Goal: Check status: Check status

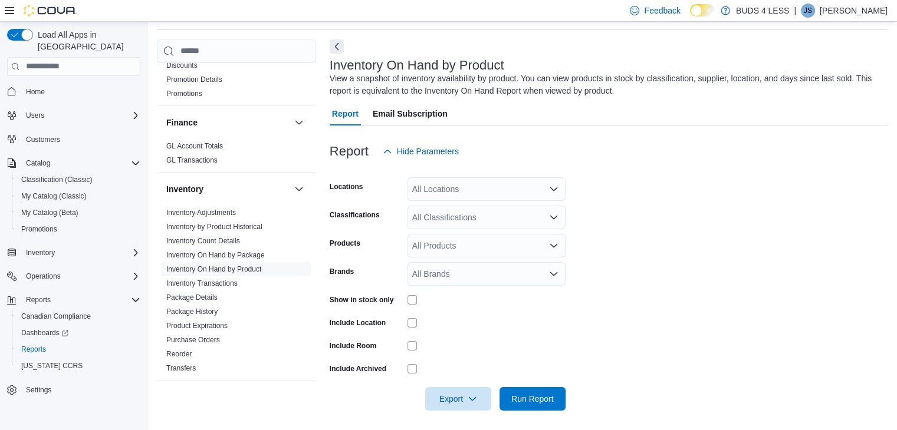
scroll to position [472, 0]
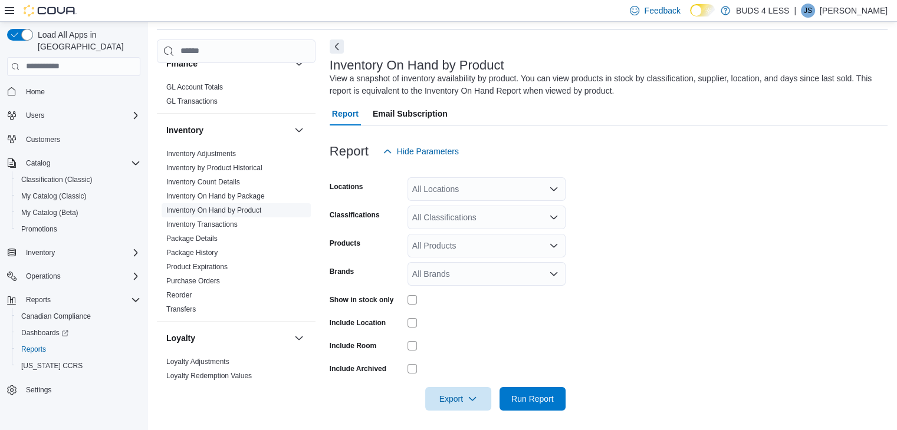
click at [229, 206] on link "Inventory On Hand by Product" at bounding box center [213, 210] width 95 height 8
click at [231, 206] on link "Inventory On Hand by Product" at bounding box center [213, 210] width 95 height 8
click at [499, 176] on div at bounding box center [609, 170] width 558 height 14
click at [499, 182] on div "All Locations" at bounding box center [486, 190] width 158 height 24
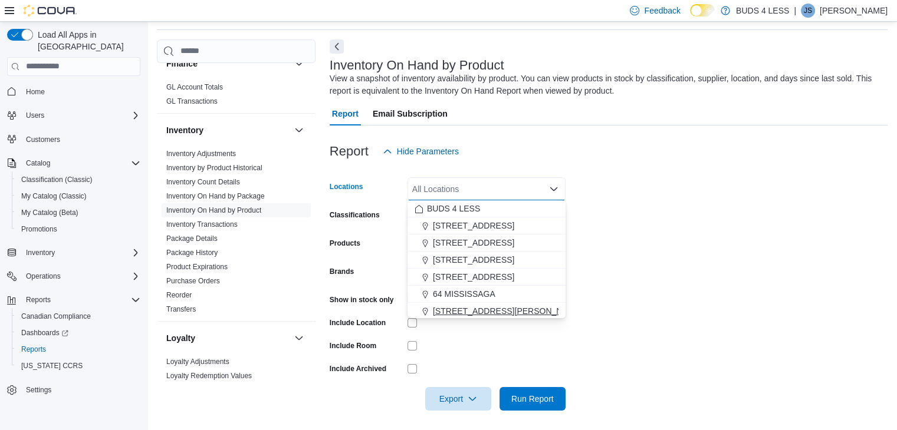
click at [486, 314] on span "[STREET_ADDRESS][PERSON_NAME]" at bounding box center [508, 311] width 150 height 12
click at [717, 278] on form "Locations [STREET_ADDRESS][PERSON_NAME] Combo box. Selected. [STREET_ADDRESS][P…" at bounding box center [609, 287] width 558 height 248
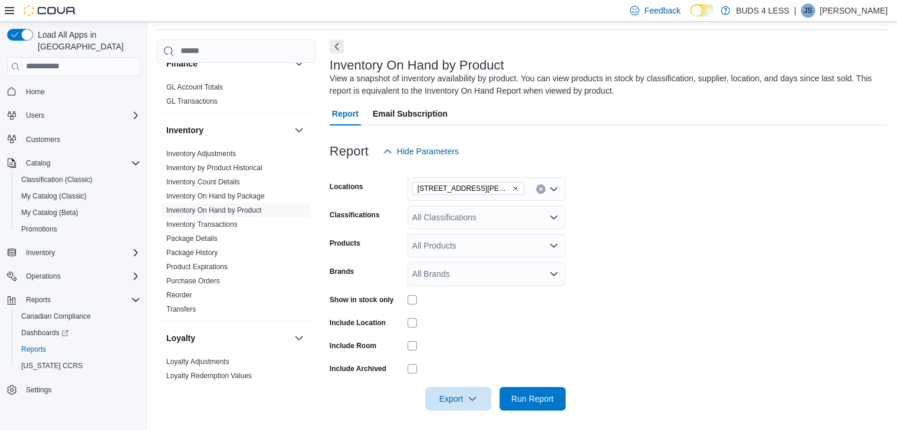
scroll to position [43, 0]
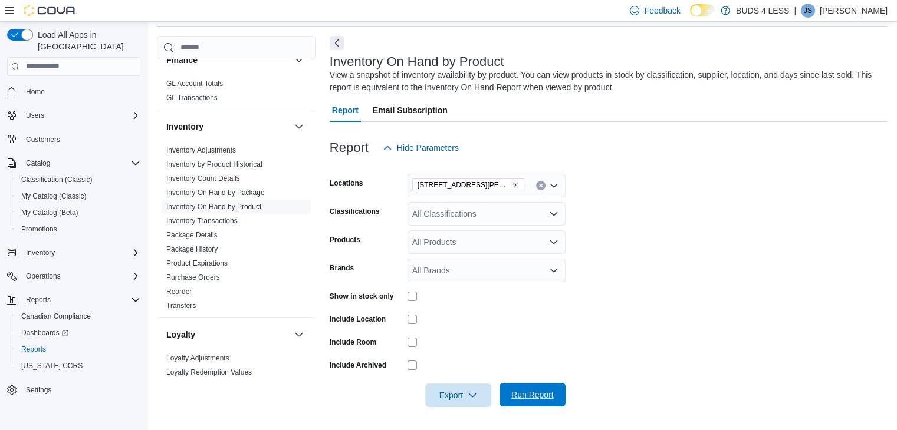
click at [518, 395] on span "Run Report" at bounding box center [532, 395] width 42 height 12
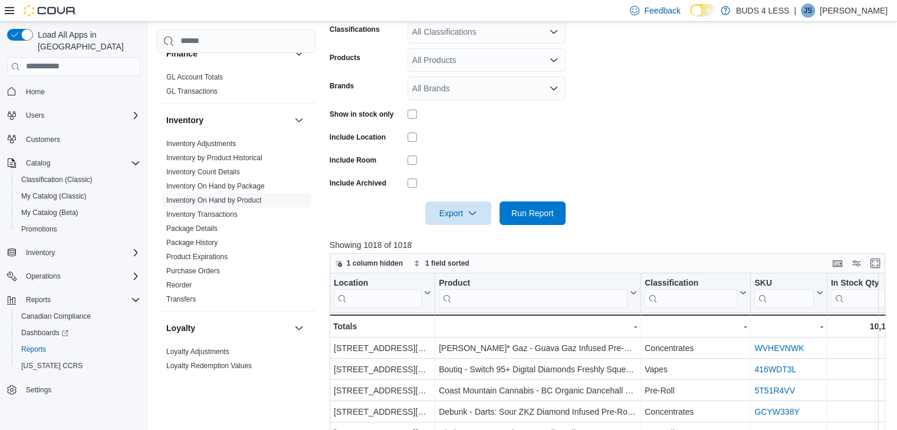
scroll to position [402, 0]
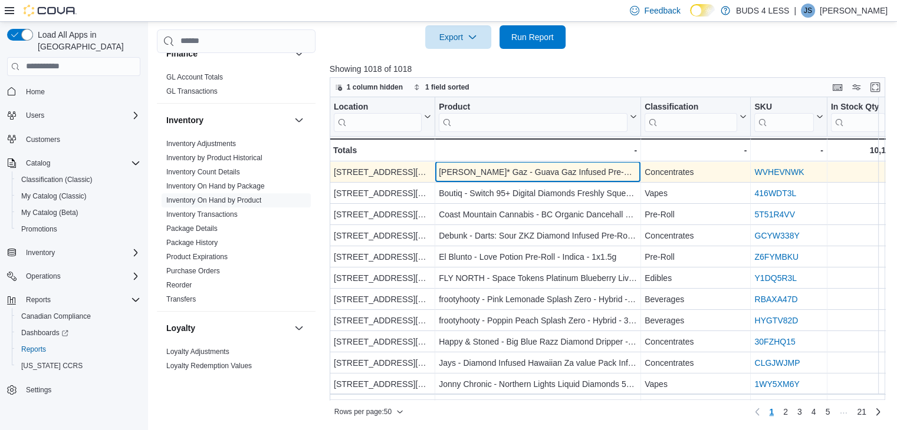
click at [577, 178] on div "[PERSON_NAME]* Gaz - Guava Gaz Infused Pre-Roll - Indica - 5x0.5g" at bounding box center [538, 172] width 198 height 14
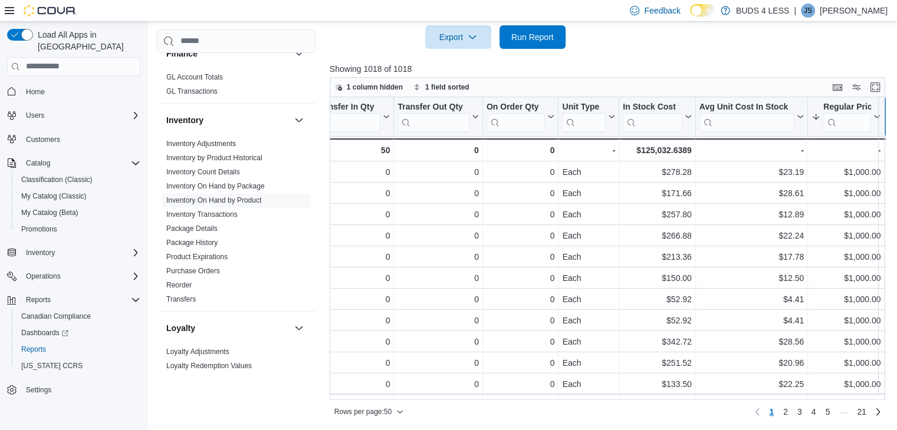
scroll to position [0, 691]
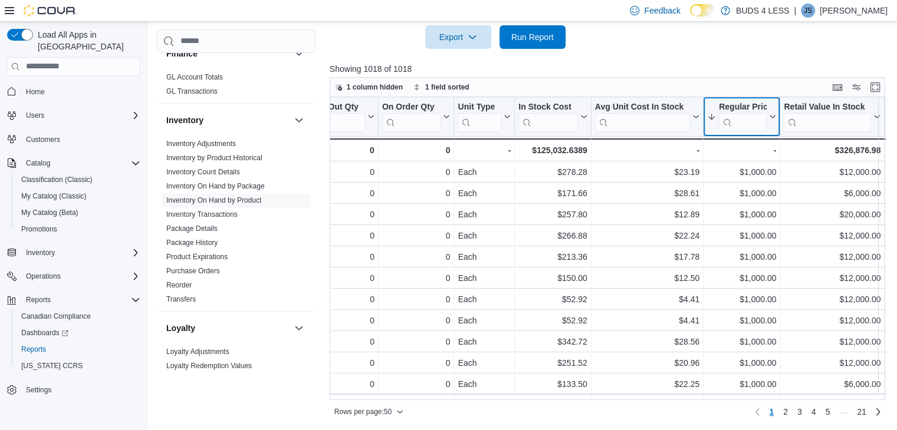
click at [774, 117] on icon at bounding box center [771, 116] width 9 height 7
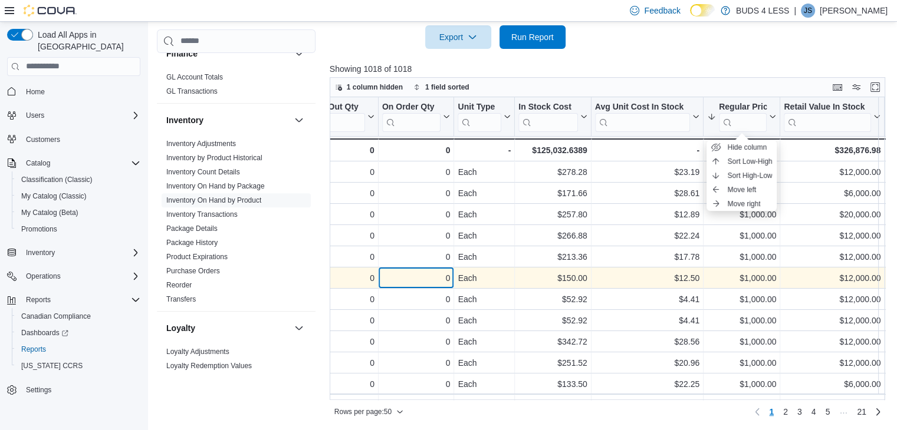
click at [440, 287] on div "0 - On Order Qty, column 8, row 6" at bounding box center [417, 278] width 76 height 21
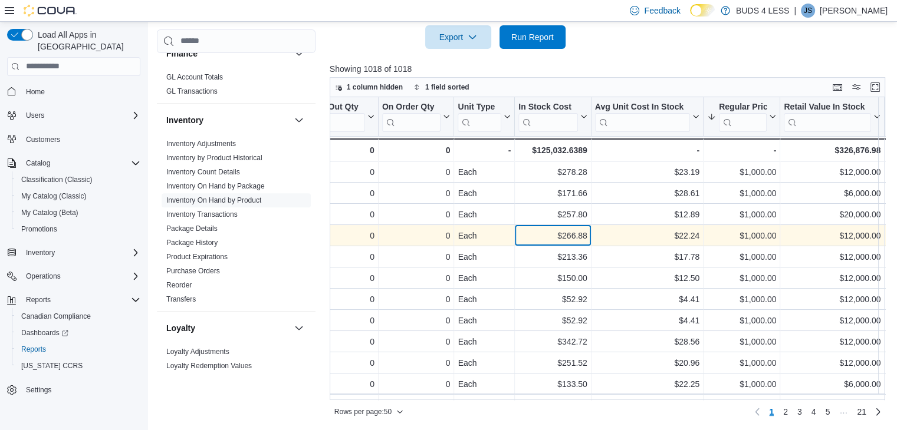
click at [584, 241] on div "$266.88" at bounding box center [552, 236] width 68 height 14
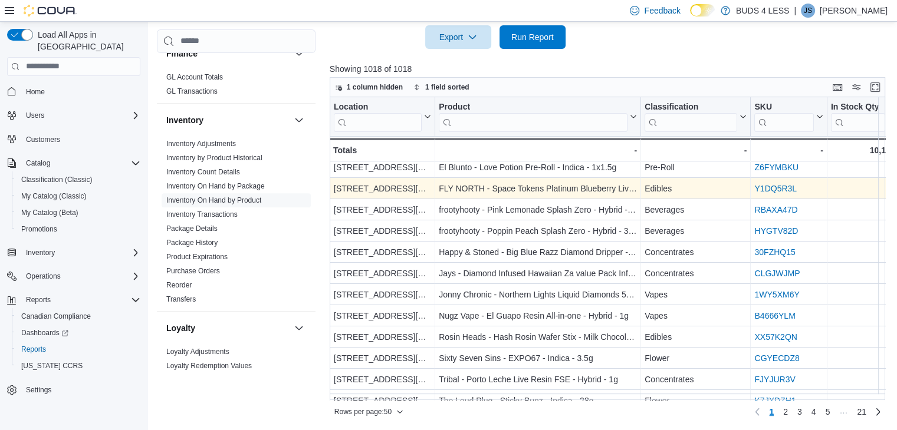
scroll to position [118, 0]
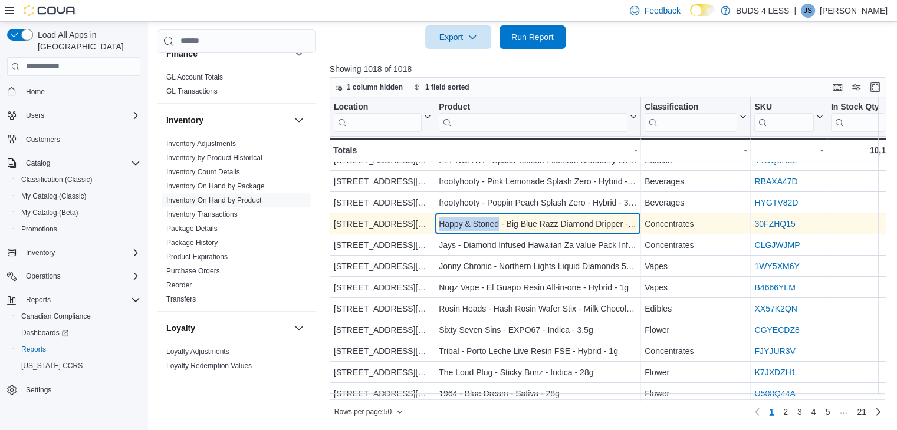
drag, startPoint x: 438, startPoint y: 223, endPoint x: 499, endPoint y: 223, distance: 61.9
click at [499, 223] on div "Happy & Stoned - Big Blue Razz Diamond Dripper - Indica - 1g - Product, column …" at bounding box center [538, 223] width 206 height 21
copy div "Happy & Stoned"
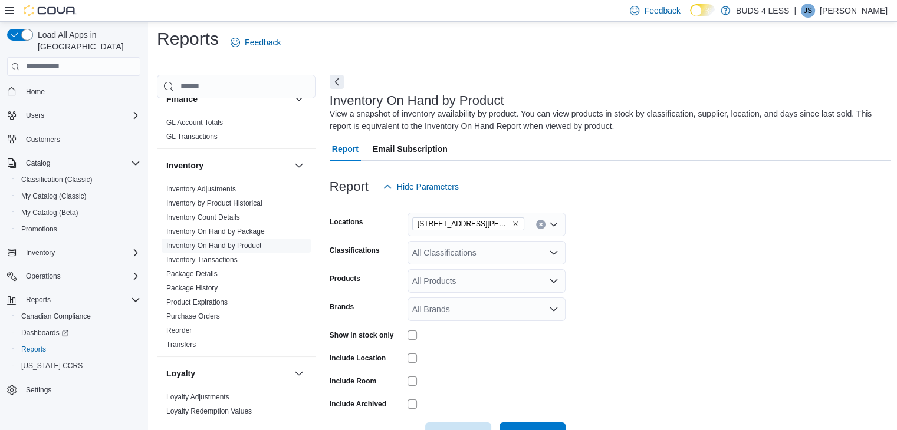
scroll to position [0, 0]
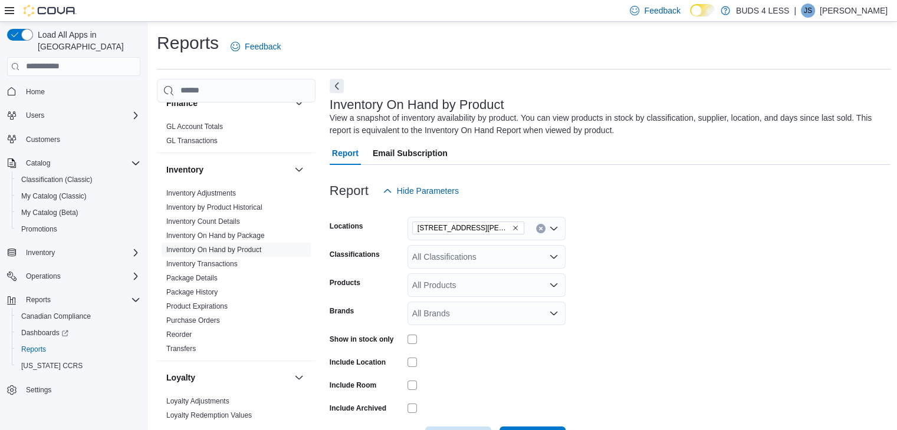
click at [512, 228] on icon "Remove 727 William Street #5 from selection in this group" at bounding box center [515, 228] width 7 height 7
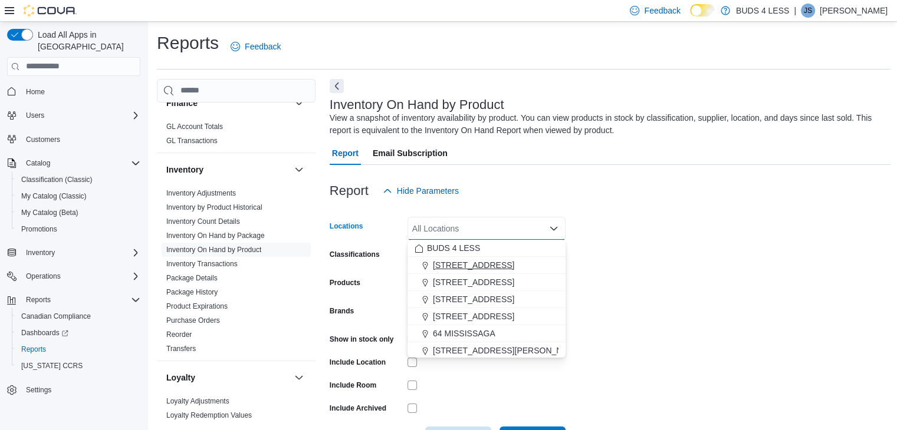
click at [482, 267] on span "[STREET_ADDRESS]" at bounding box center [473, 265] width 81 height 12
click at [675, 244] on form "Locations [STREET_ADDRESS] A Combo box. Selected. [STREET_ADDRESS], Unit A. Pre…" at bounding box center [610, 327] width 561 height 248
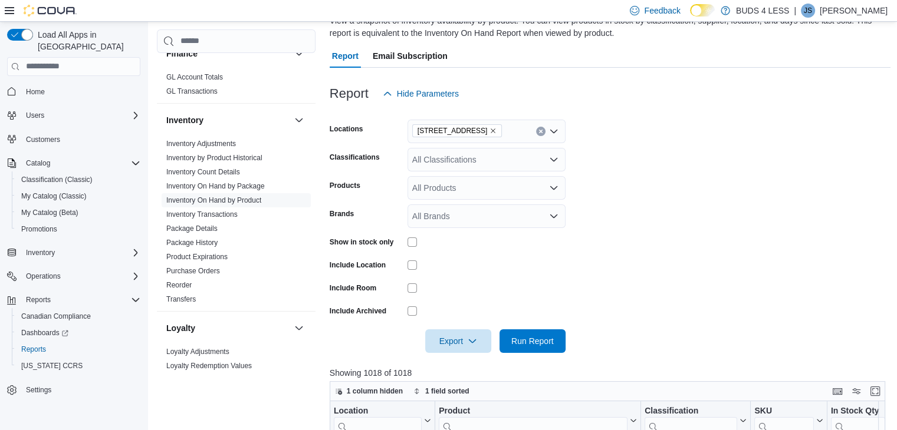
scroll to position [118, 0]
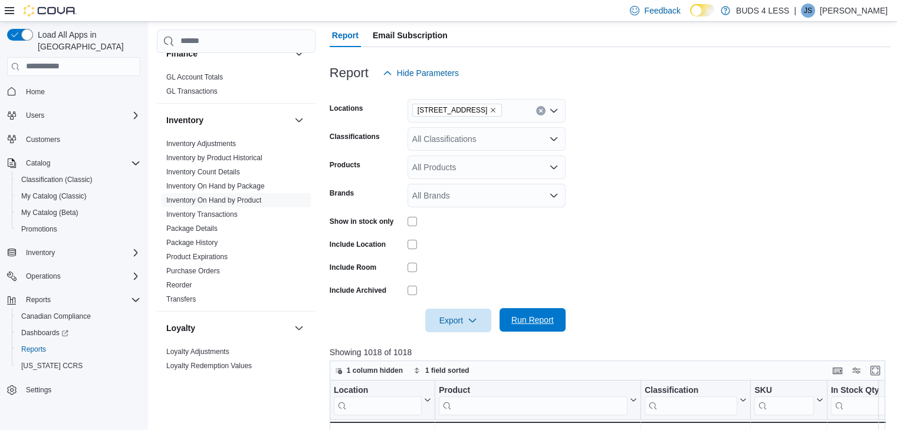
click at [535, 316] on span "Run Report" at bounding box center [532, 320] width 42 height 12
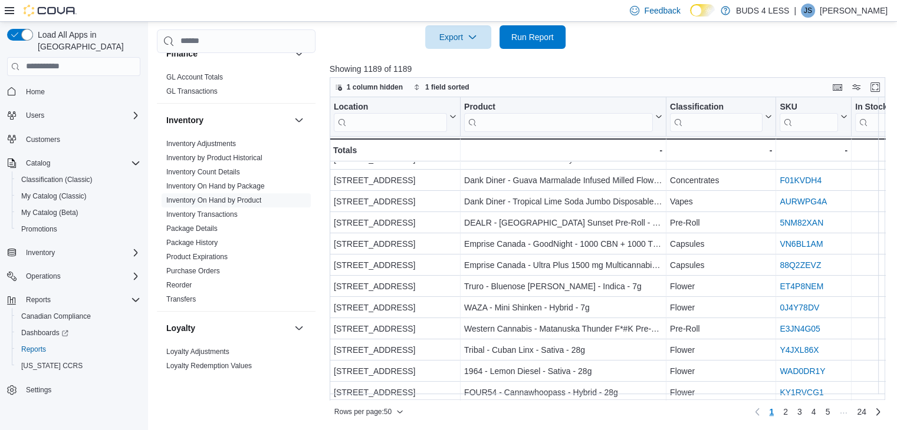
scroll to position [118, 0]
